Goal: Task Accomplishment & Management: Complete application form

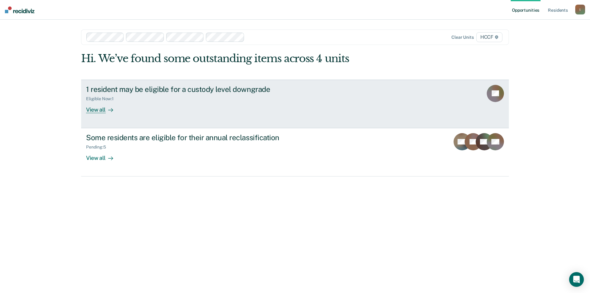
click at [95, 111] on div "View all" at bounding box center [103, 107] width 34 height 12
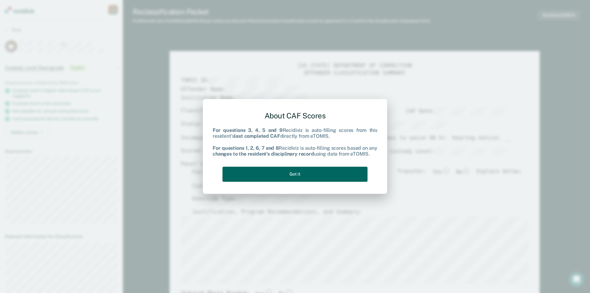
click at [284, 172] on button "Got it" at bounding box center [294, 173] width 145 height 15
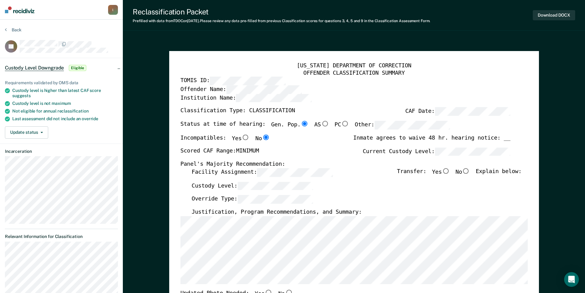
click at [470, 171] on input "No" at bounding box center [466, 171] width 8 height 6
type textarea "x"
radio input "true"
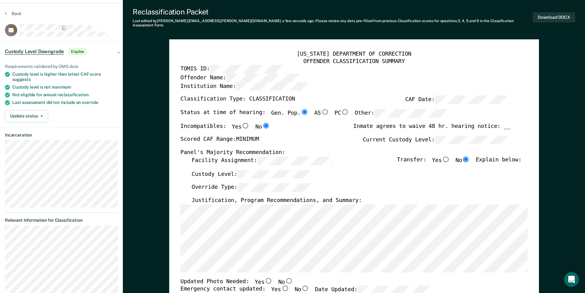
scroll to position [67, 0]
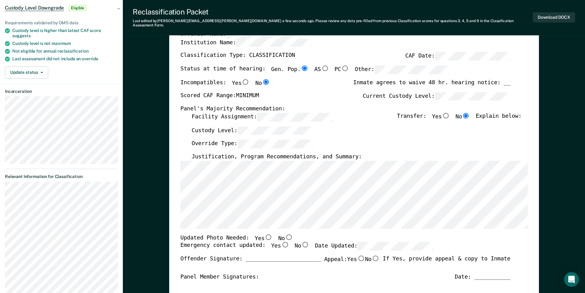
click at [397, 291] on div "[US_STATE] DEPARTMENT OF CORRECTION OFFENDER CLASSIFICATION SUMMARY TOMIS ID: O…" at bounding box center [353, 236] width 347 height 459
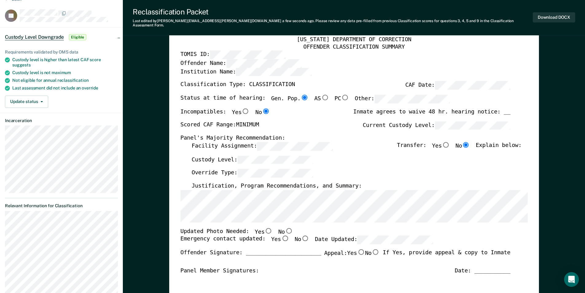
scroll to position [0, 0]
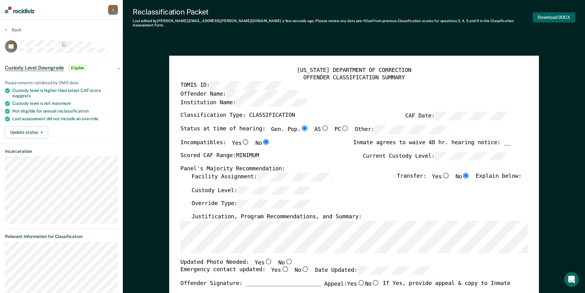
click at [555, 14] on button "Download DOCX" at bounding box center [554, 17] width 42 height 10
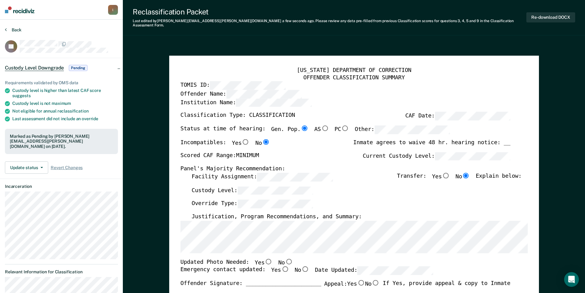
click at [7, 28] on button "Back" at bounding box center [13, 30] width 17 height 6
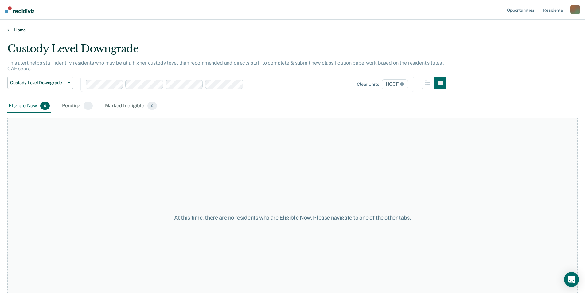
click at [9, 29] on icon at bounding box center [8, 29] width 2 height 5
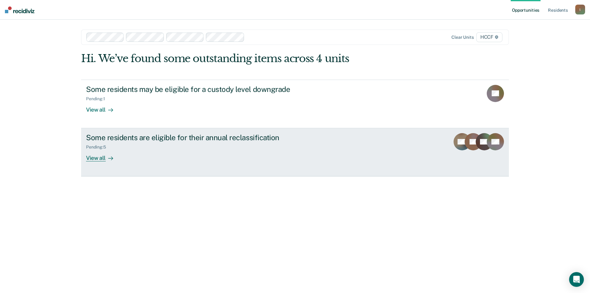
click at [96, 157] on div "View all" at bounding box center [103, 156] width 34 height 12
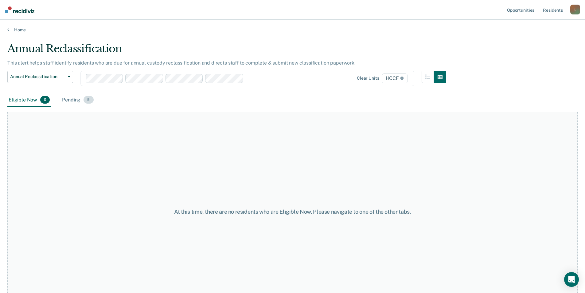
click at [71, 97] on div "Pending 5" at bounding box center [78, 100] width 34 height 14
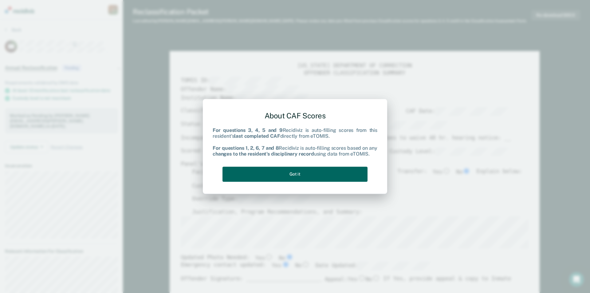
click at [279, 175] on button "Got it" at bounding box center [294, 173] width 145 height 15
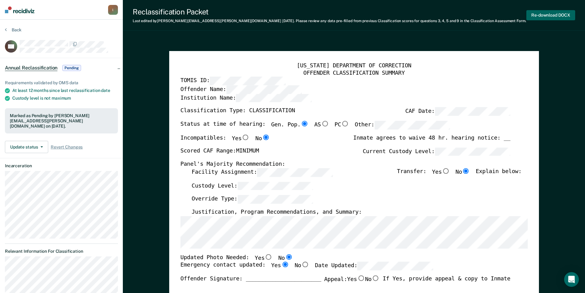
click at [540, 12] on button "Re-download DOCX" at bounding box center [550, 15] width 49 height 10
type textarea "x"
